Goal: Transaction & Acquisition: Purchase product/service

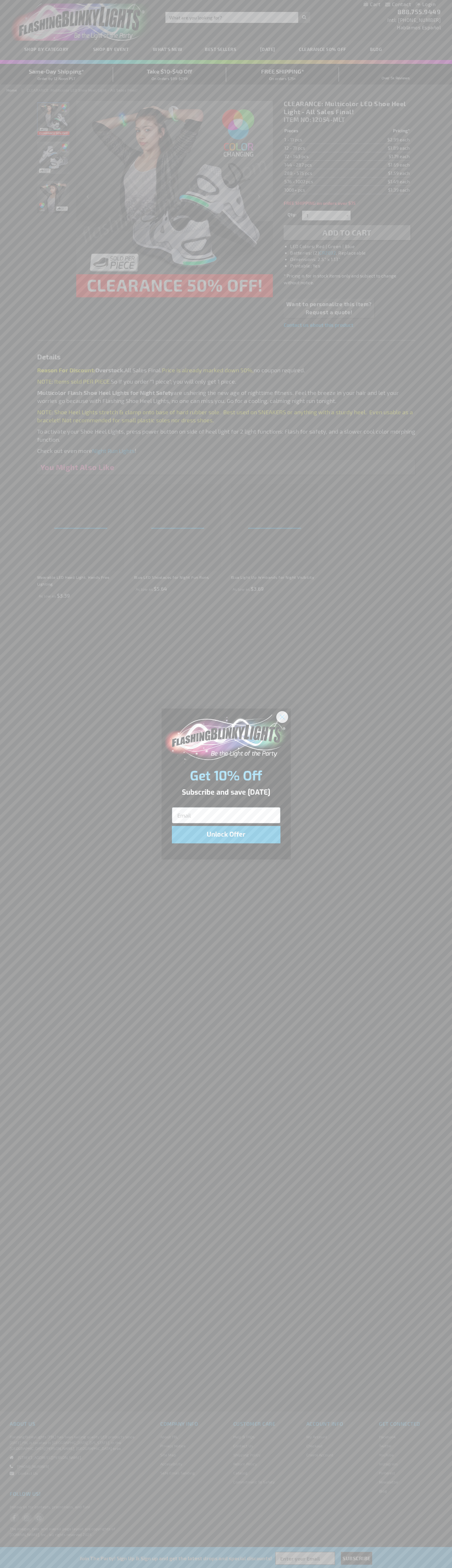
click at [282, 716] on icon "Close dialog" at bounding box center [281, 716] width 4 height 4
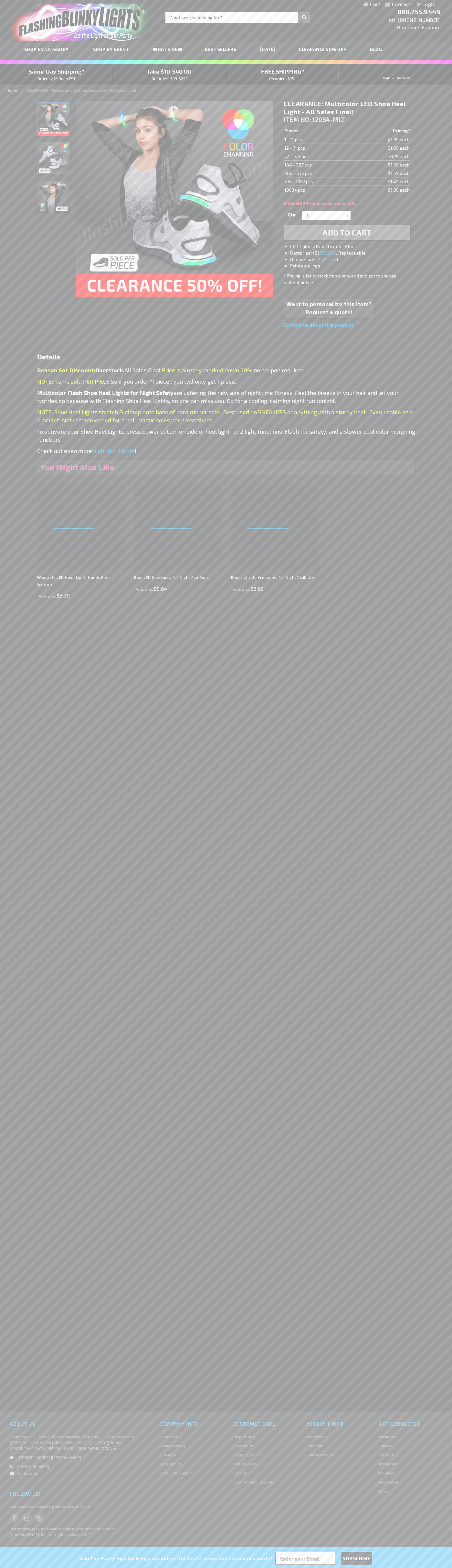
click at [353, 247] on li "LED Colors: Red | Green | Blue" at bounding box center [353, 247] width 126 height 7
click at [347, 233] on span "Add to Cart" at bounding box center [347, 232] width 49 height 9
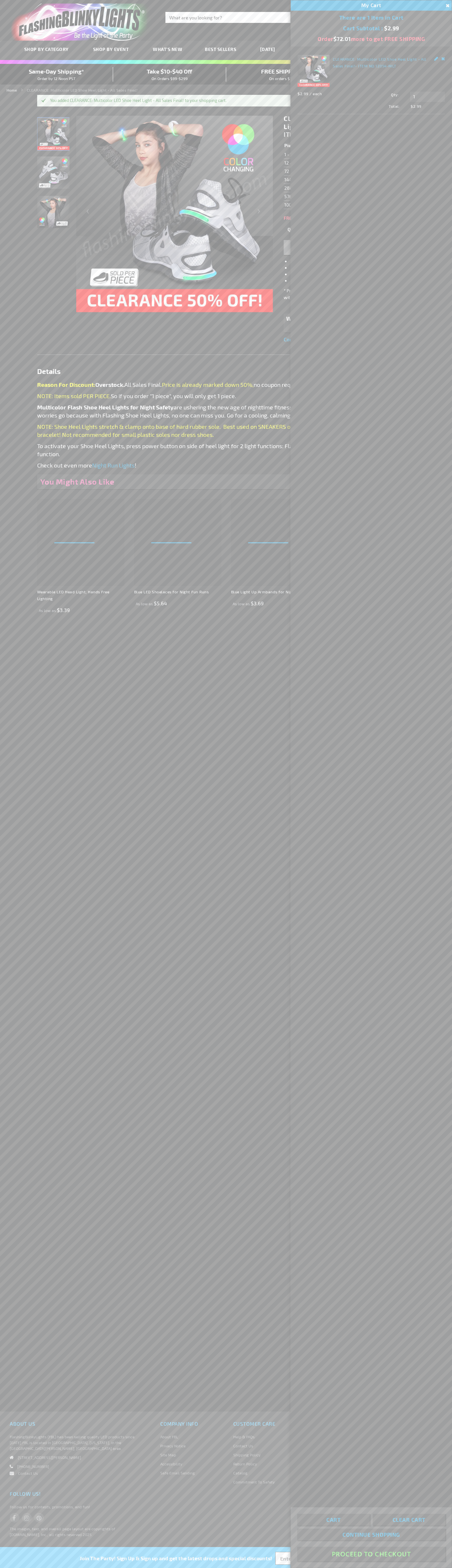
click at [371, 1554] on button "Proceed To Checkout" at bounding box center [371, 1554] width 148 height 15
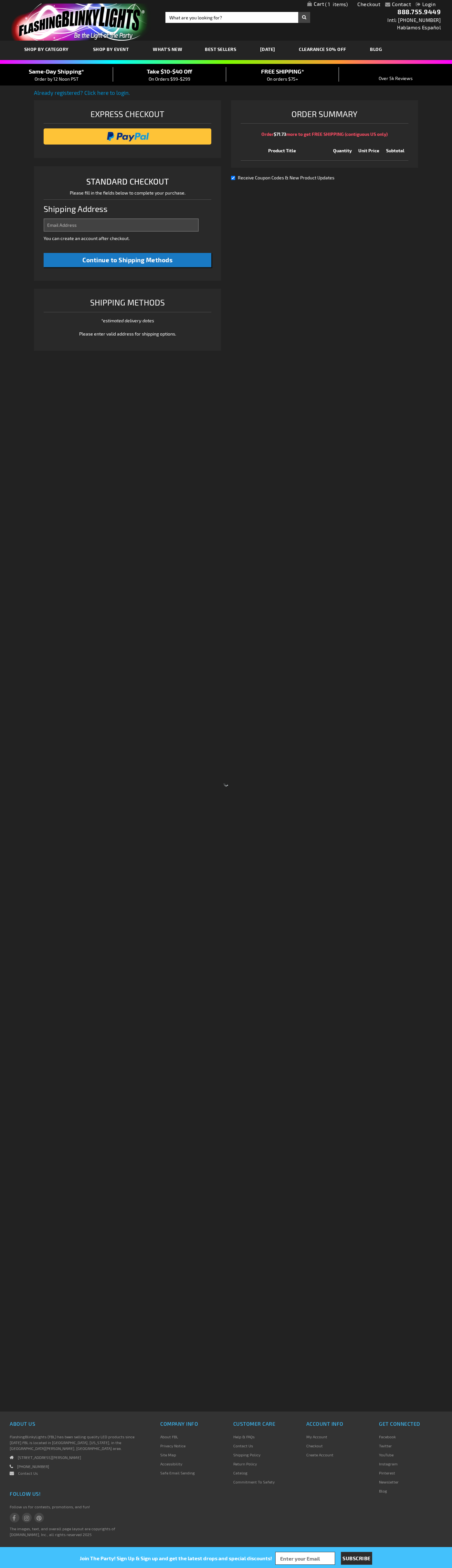
select select "US"
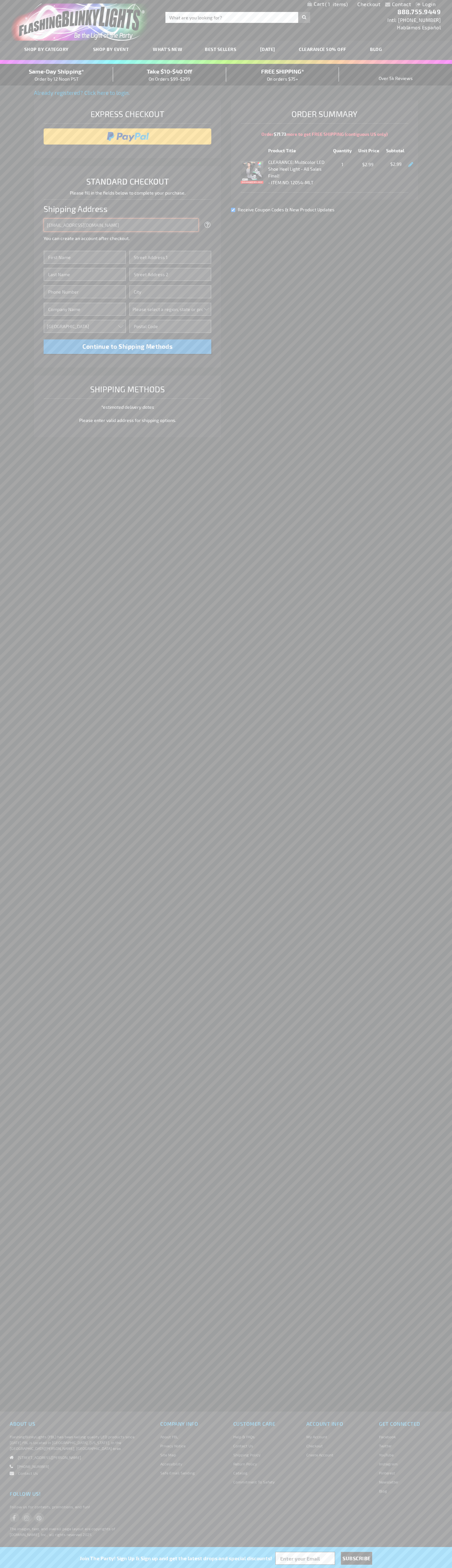
type input "johnsmith005@storebotmail.joonix.net"
type input "John"
type input "2590 Pearl Street"
type input "First floor"
type input "boulder"
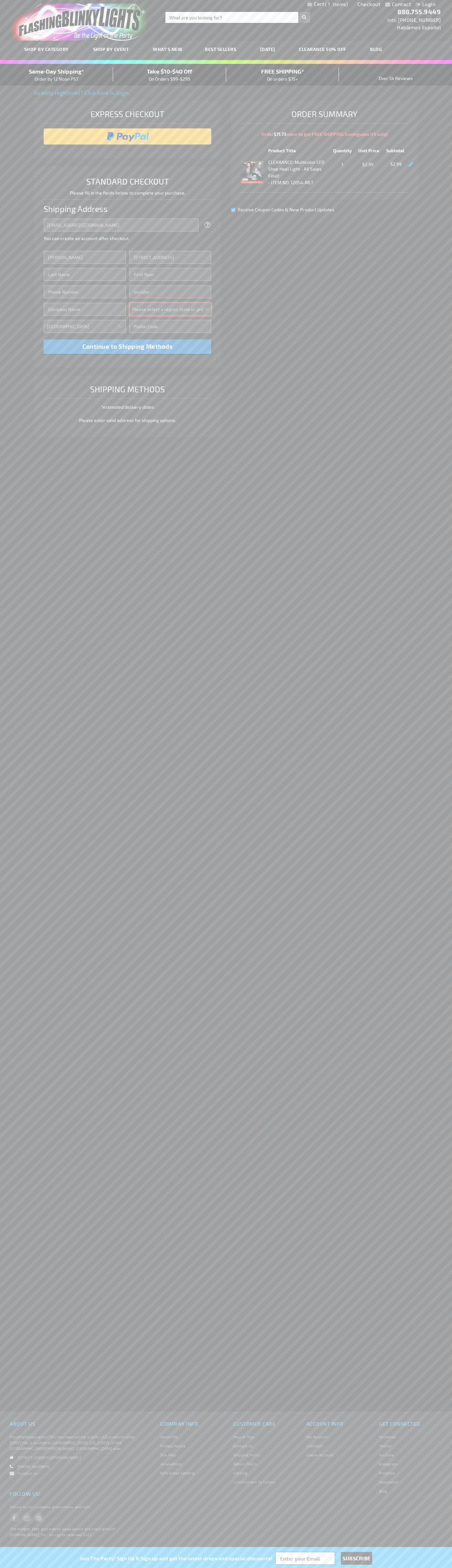
select select "13"
type input "80302"
type input "Smith"
type input "6502530000"
type input "John Smith"
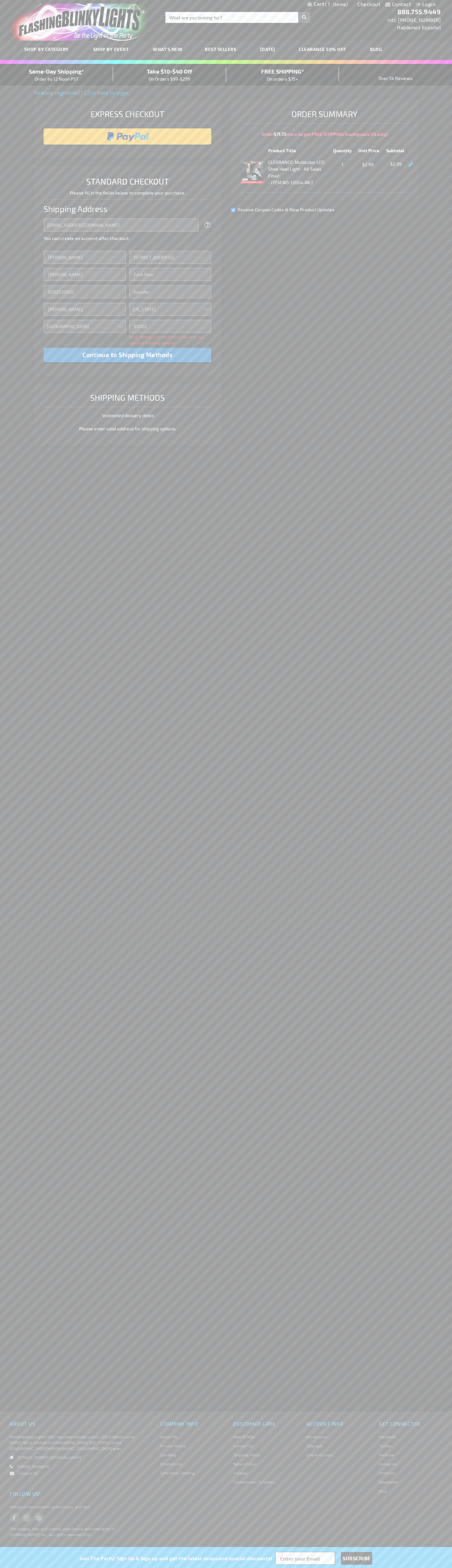
click at [57, 75] on div "Same-Day Shipping* Order by 12 Noon PST" at bounding box center [57, 74] width 113 height 15
click at [127, 136] on input "image" at bounding box center [127, 136] width 161 height 13
